Goal: Task Accomplishment & Management: Manage account settings

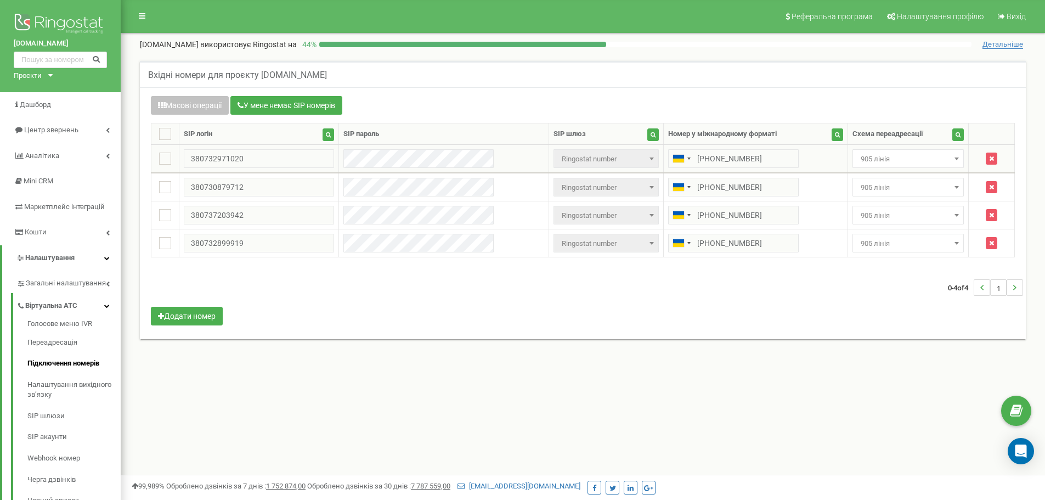
click at [869, 165] on span "905 лінія" at bounding box center [908, 158] width 104 height 15
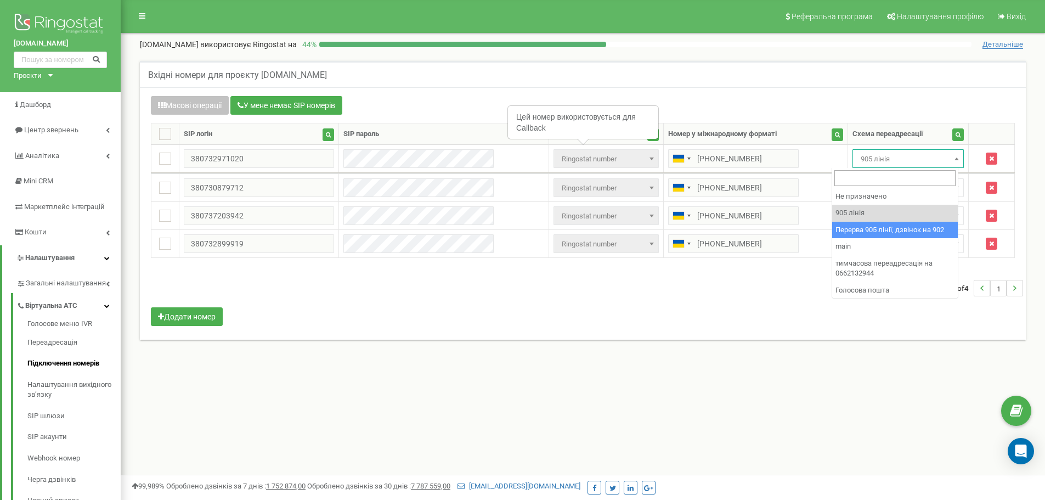
select select "173564"
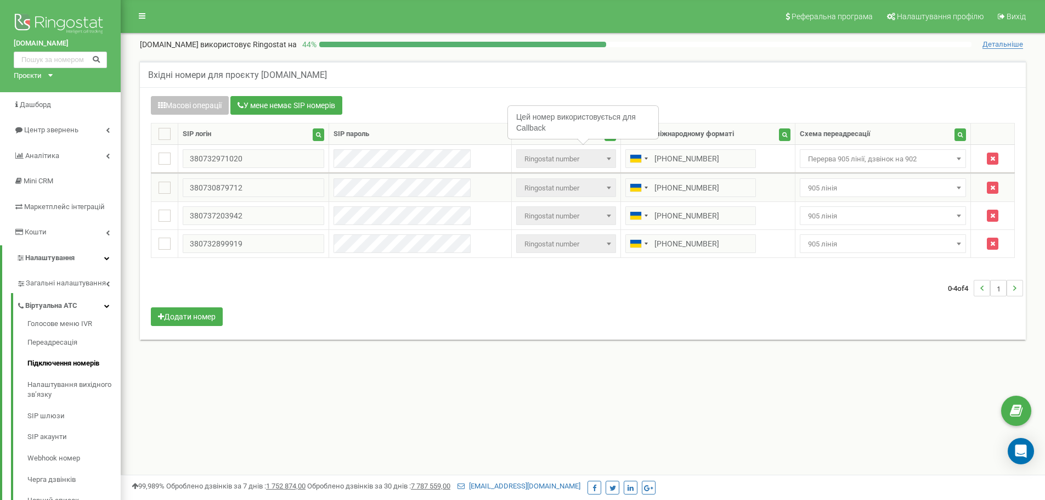
click at [846, 186] on span "905 лінія" at bounding box center [883, 187] width 159 height 15
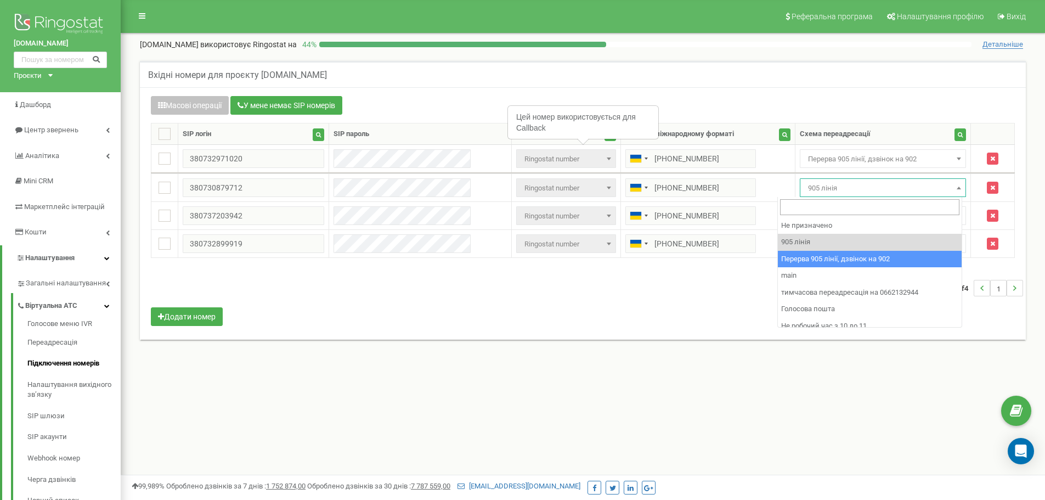
select select "173564"
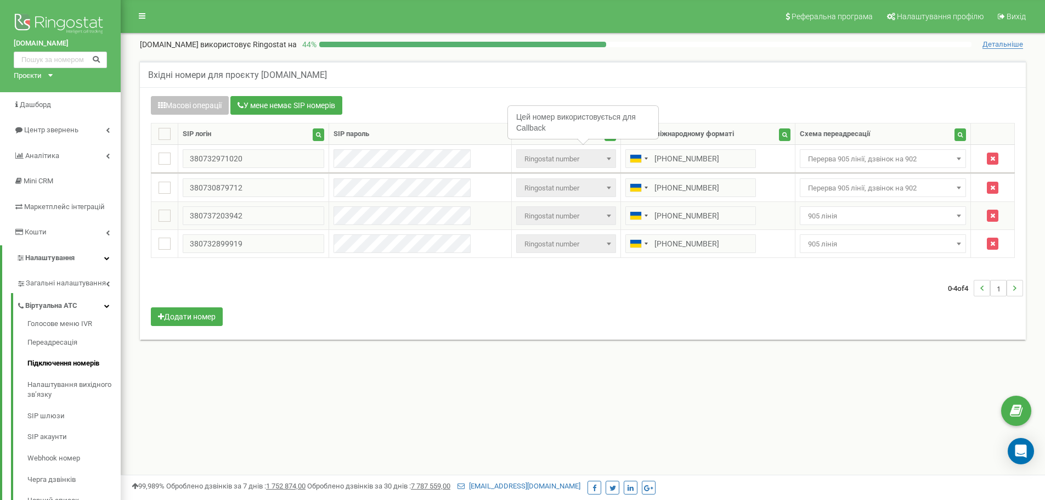
click at [834, 203] on td "Не призначено 905 лінія Перерва 905 лінії, дзвінок на 902 main тимчасова переад…" at bounding box center [883, 216] width 176 height 28
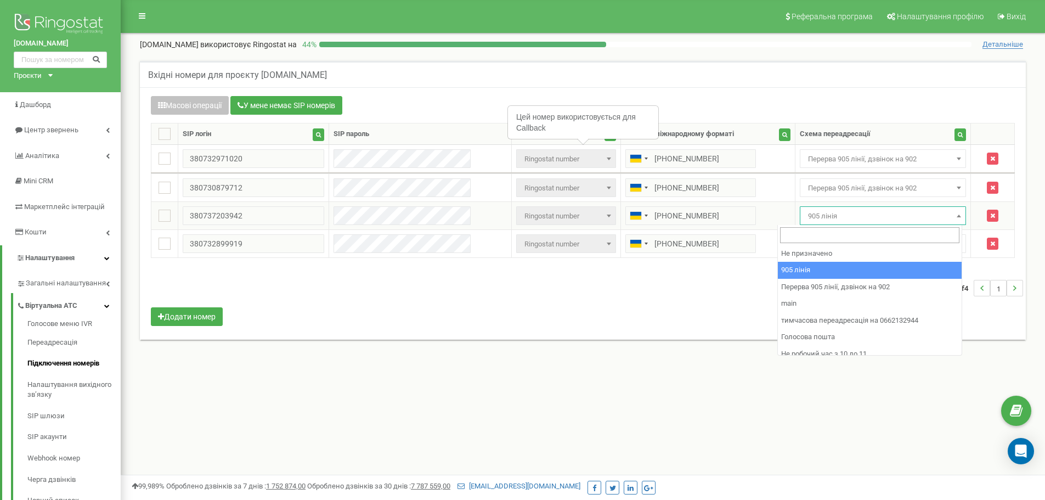
click at [839, 212] on span "905 лінія" at bounding box center [883, 215] width 159 height 15
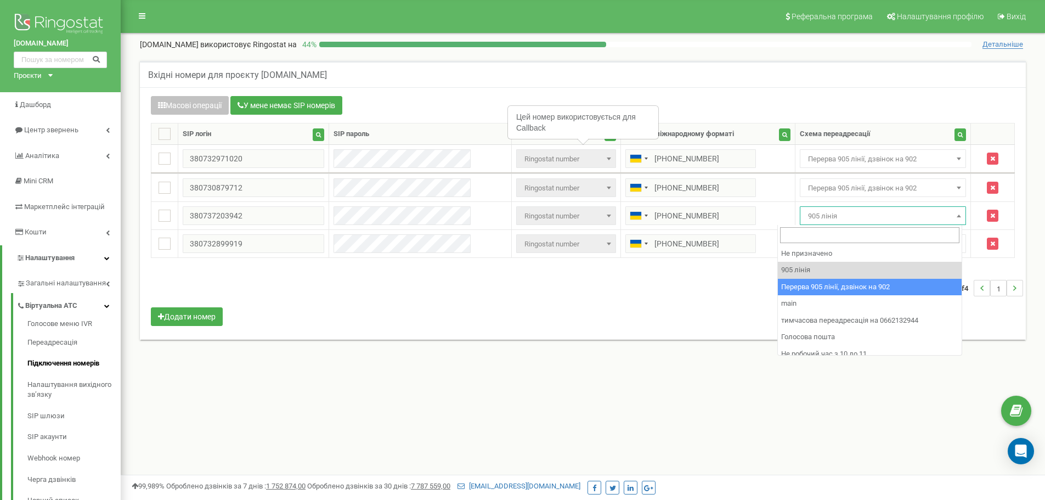
select select "173564"
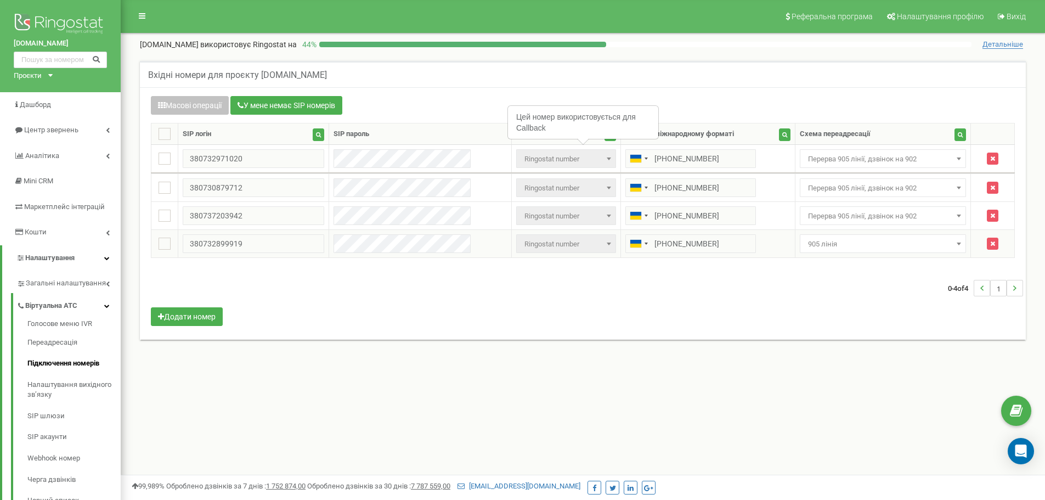
click at [828, 244] on span "905 лінія" at bounding box center [883, 243] width 159 height 15
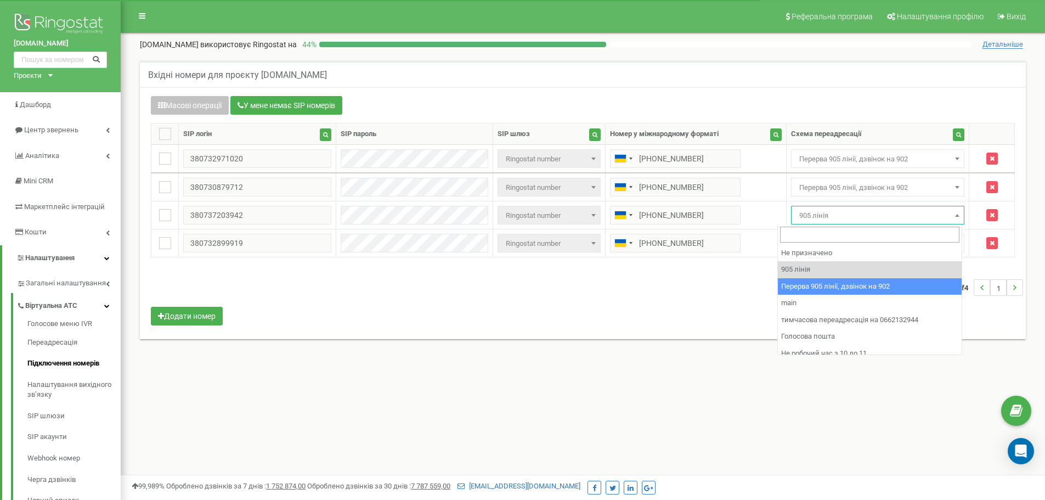
select select "173564"
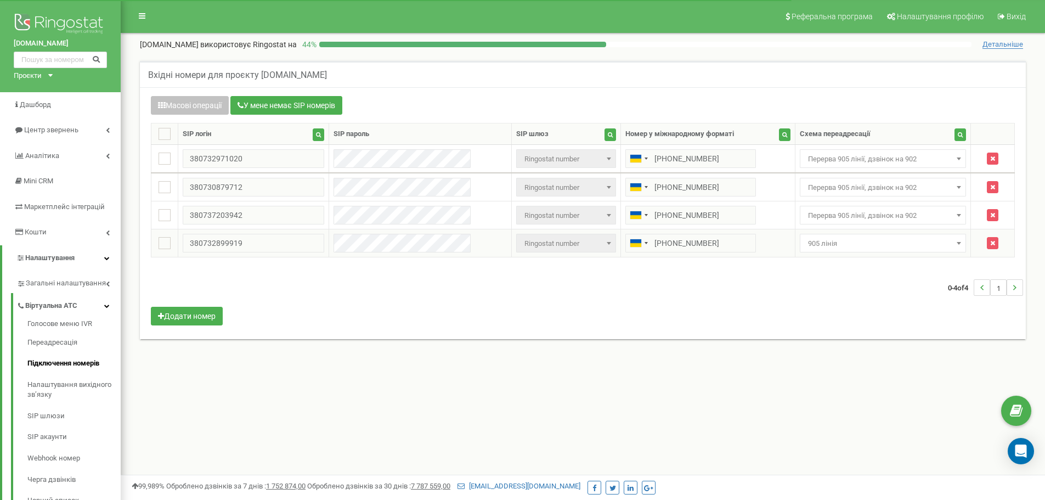
click at [815, 239] on span "905 лінія" at bounding box center [883, 243] width 159 height 15
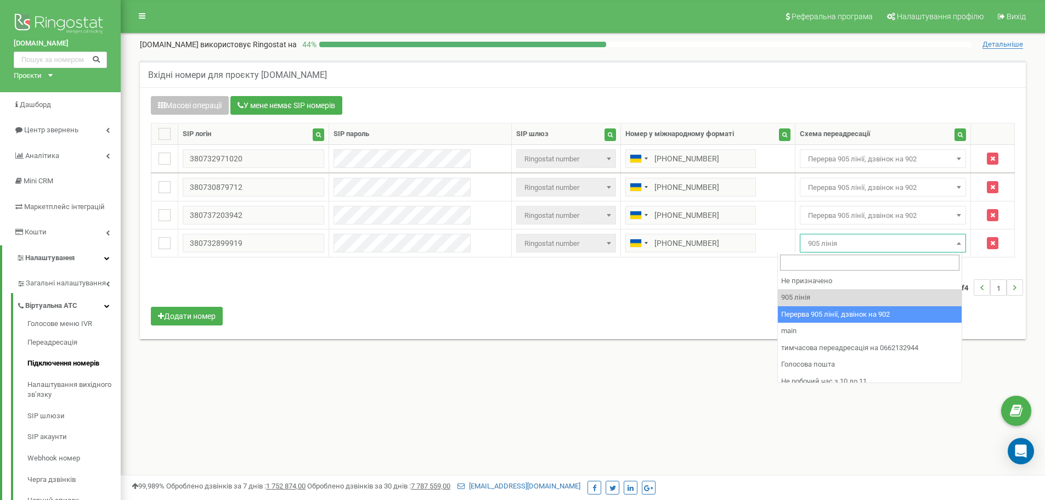
select select "173564"
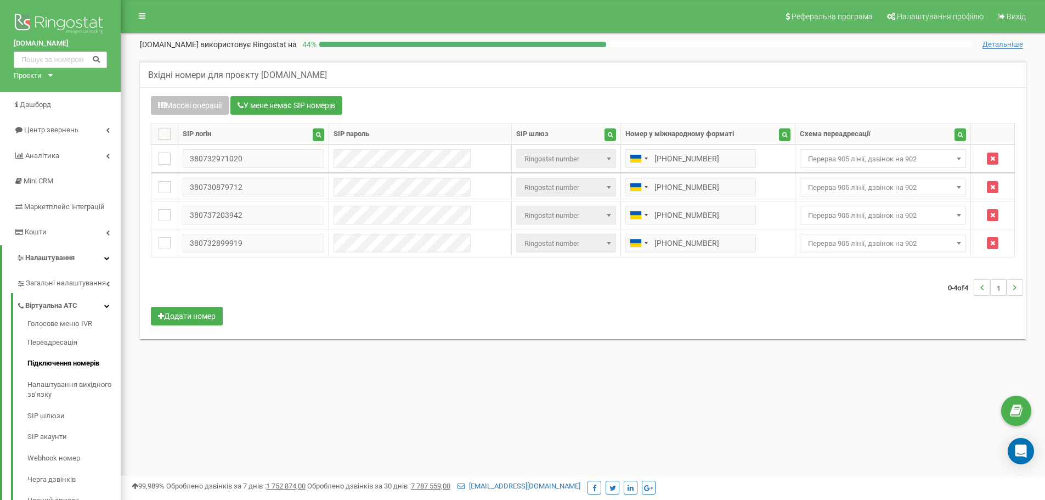
click at [844, 309] on div "Масові операції У мене немає SIP номерів Налаштування Виберіть налаштування для…" at bounding box center [583, 212] width 880 height 232
